Goal: Task Accomplishment & Management: Manage account settings

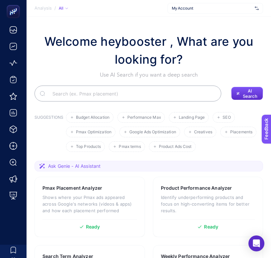
click at [214, 10] on span "My Account" at bounding box center [212, 8] width 80 height 5
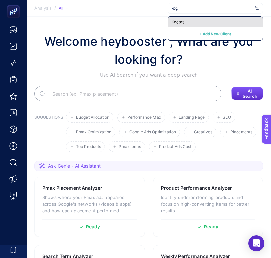
type input "koç"
click at [207, 20] on div "Koçtaş" at bounding box center [215, 22] width 95 height 11
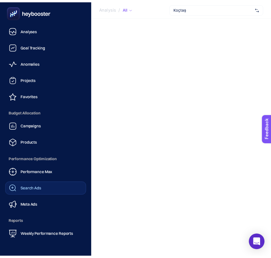
scroll to position [64, 0]
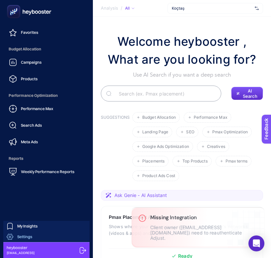
click at [31, 236] on span "Settings" at bounding box center [24, 236] width 15 height 5
